Goal: Book appointment/travel/reservation

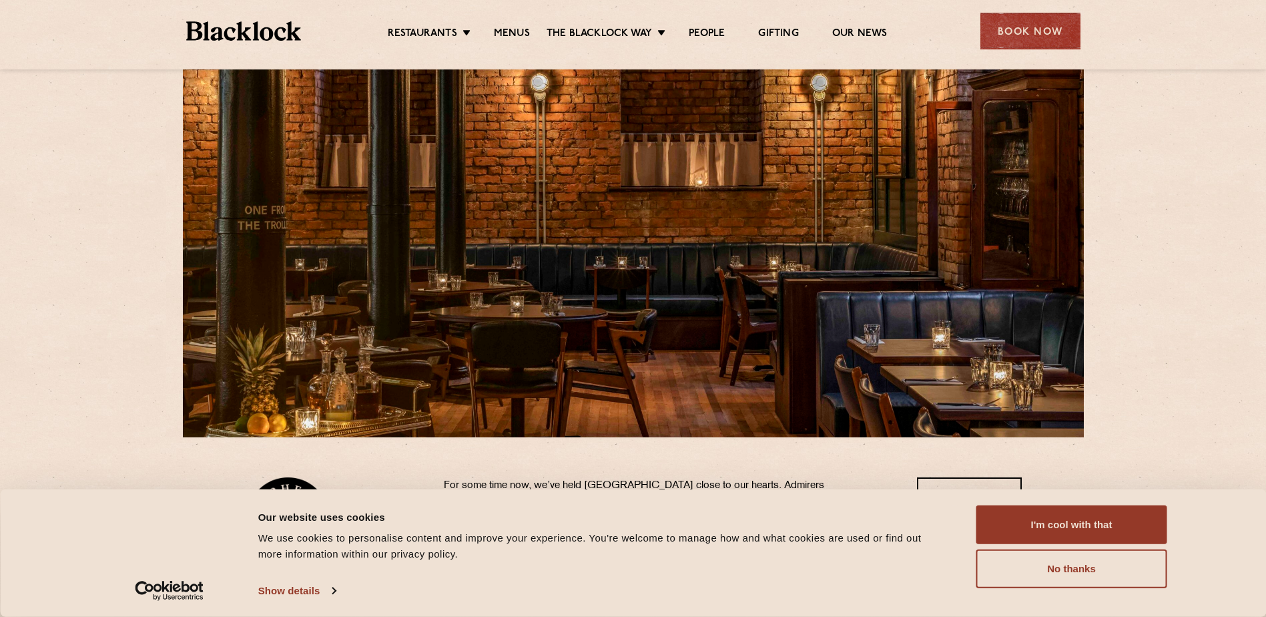
scroll to position [67, 0]
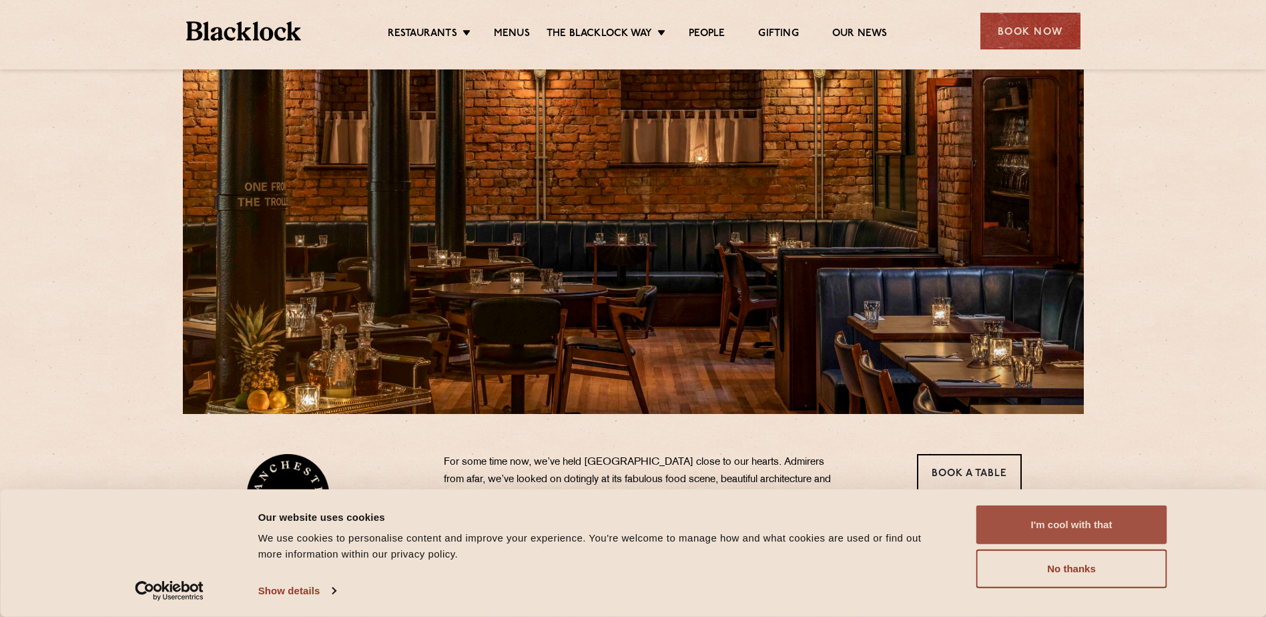
click at [1056, 520] on button "I'm cool with that" at bounding box center [1071, 524] width 191 height 39
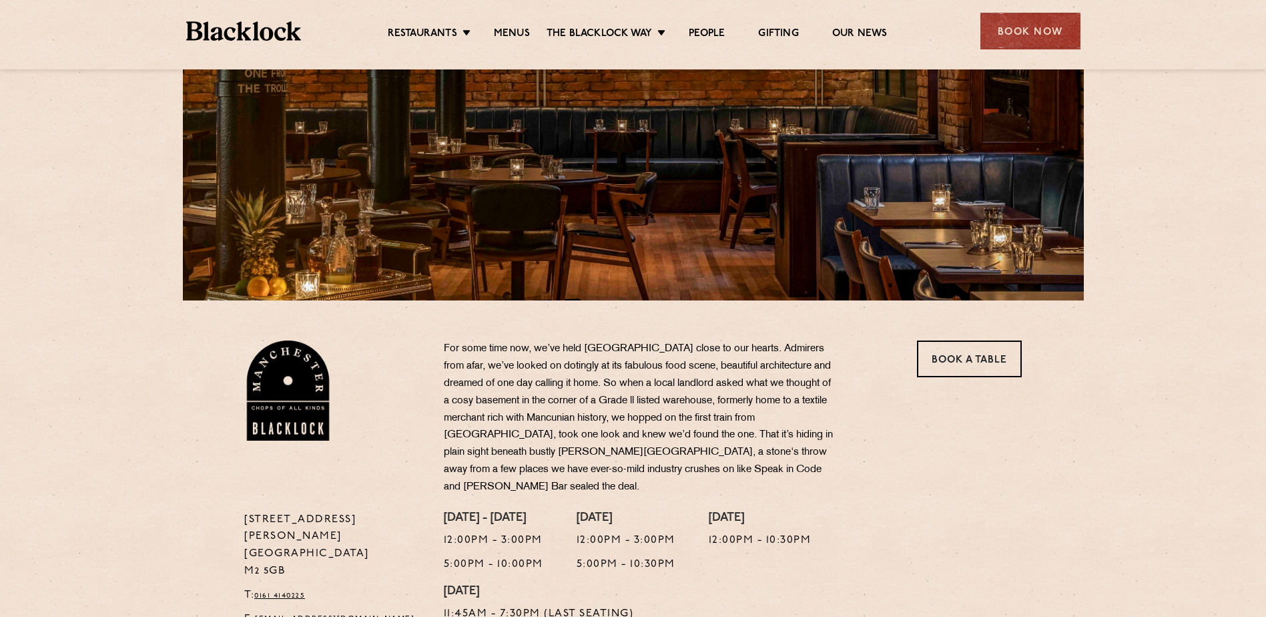
scroll to position [200, 0]
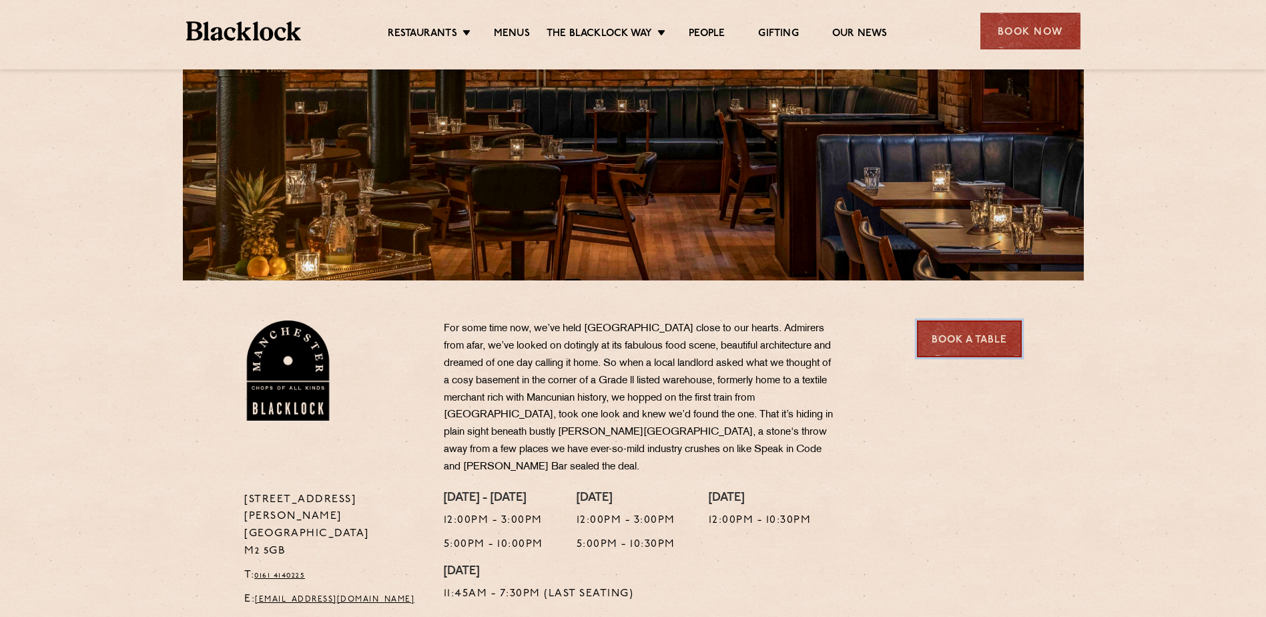
click at [962, 345] on link "Book a Table" at bounding box center [969, 338] width 105 height 37
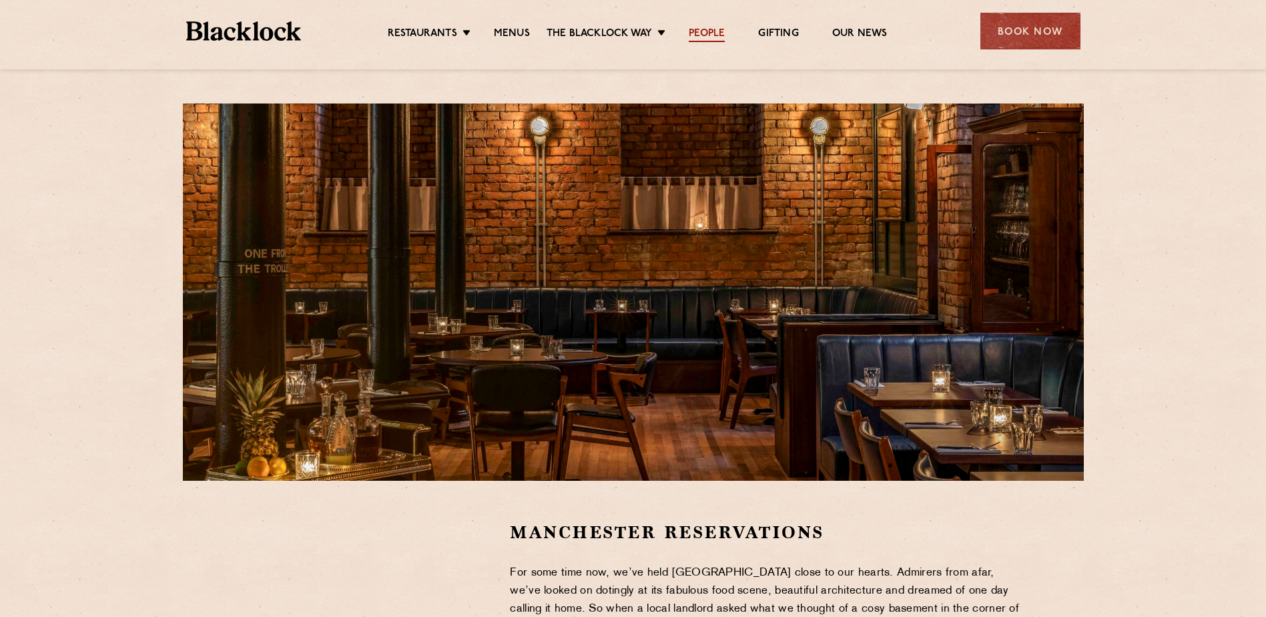
click at [713, 33] on link "People" at bounding box center [707, 34] width 36 height 15
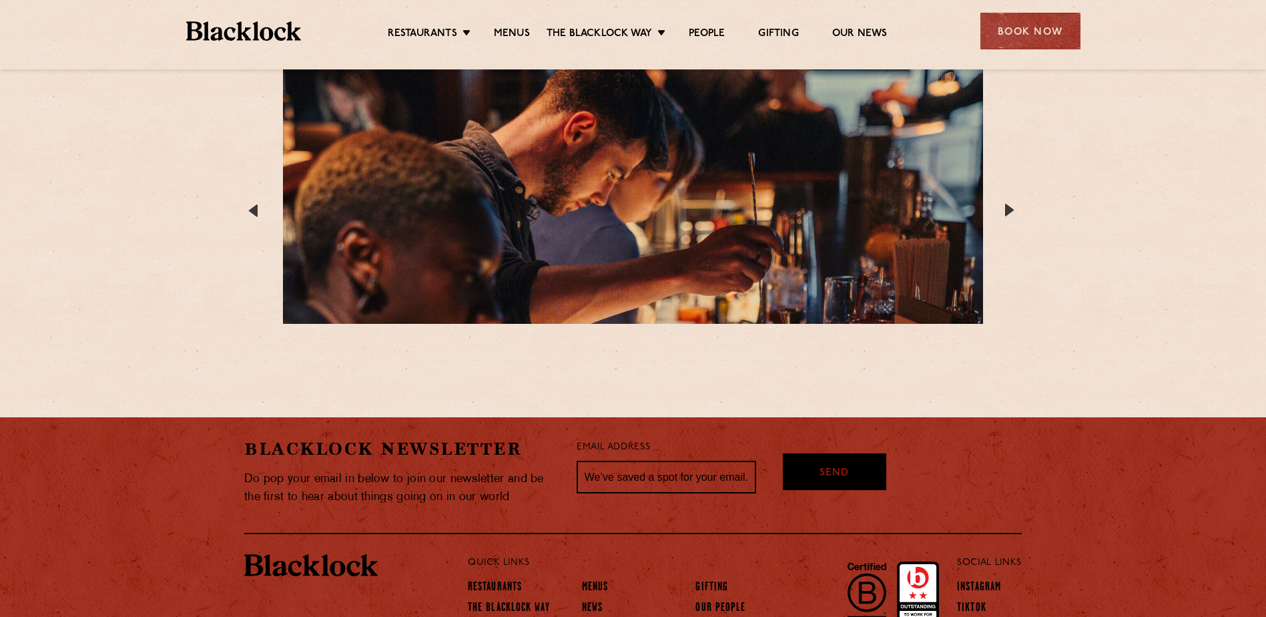
scroll to position [2128, 0]
